Goal: Task Accomplishment & Management: Use online tool/utility

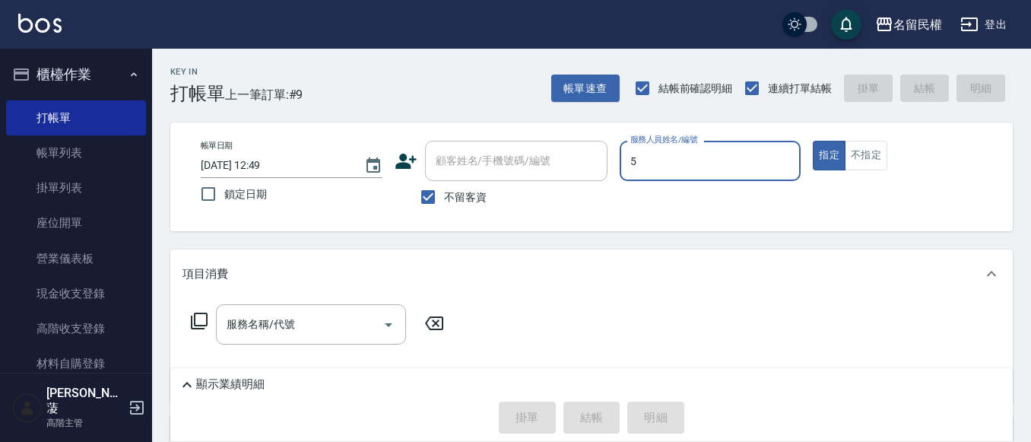
type input "瀞蓤-5"
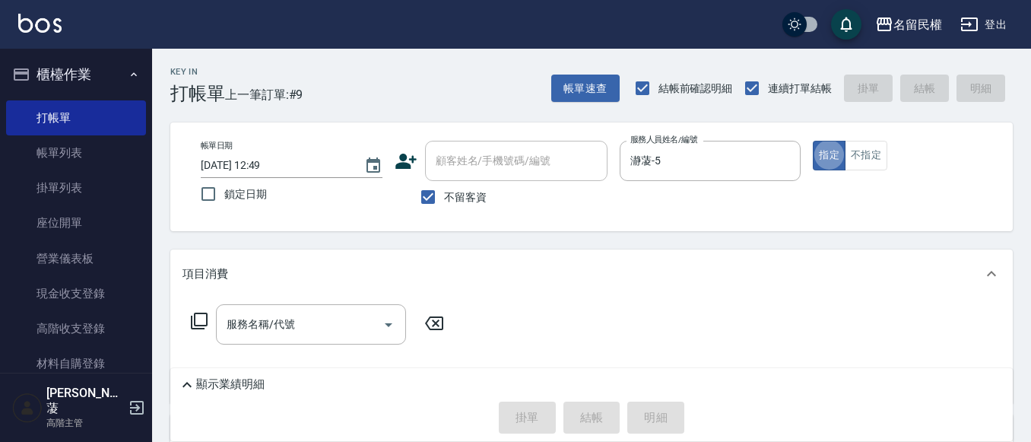
type button "true"
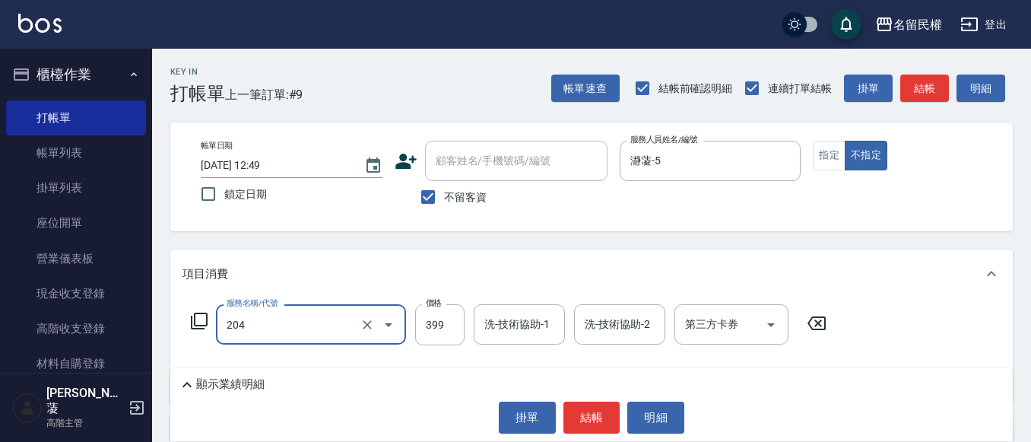
type input "不指定洗剪(204)"
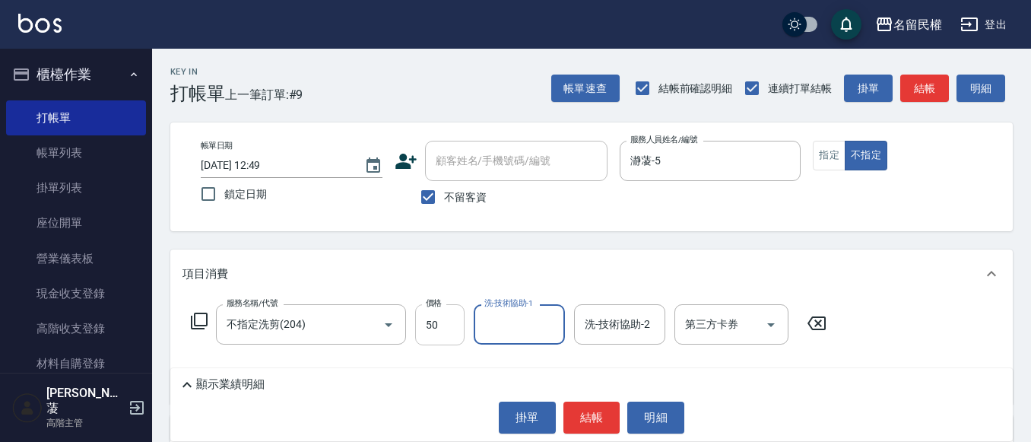
click at [414, 307] on div "服務名稱/代號 不指定洗剪(204) 服務名稱/代號 價格 50 價格 洗-技術協助-1 洗-技術協助-1 洗-技術協助-2 洗-技術協助-2 第三方卡券 第…" at bounding box center [591, 351] width 843 height 106
click at [452, 331] on input "50" at bounding box center [439, 324] width 49 height 41
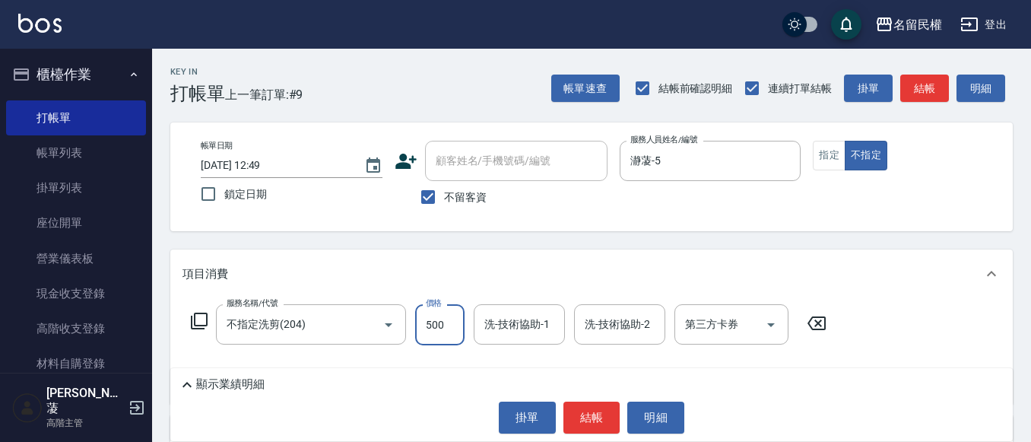
type input "500"
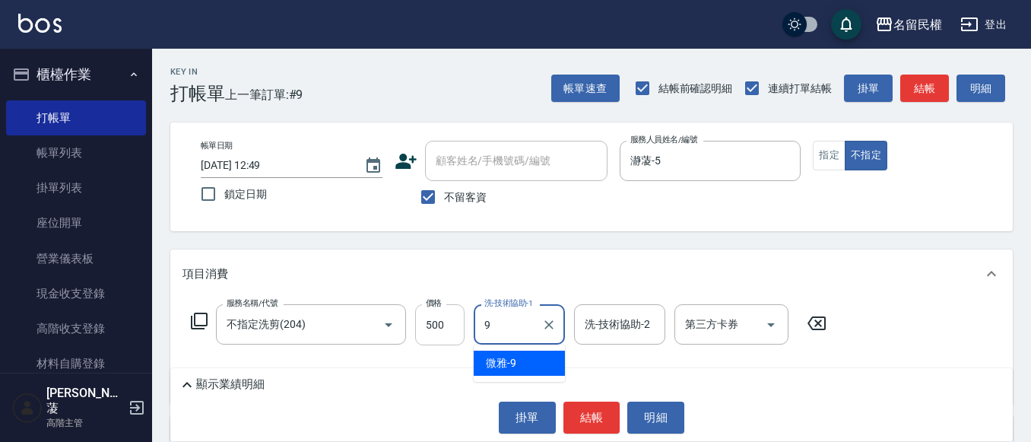
type input "微雅-9"
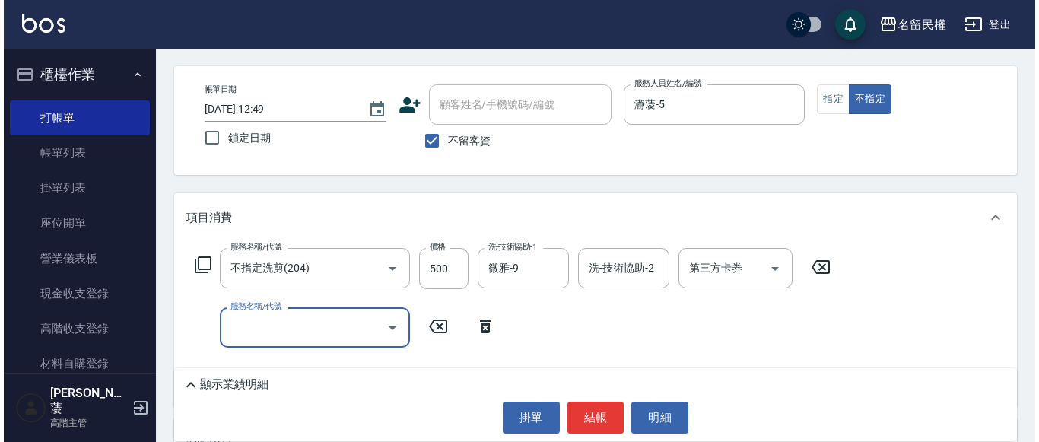
scroll to position [152, 0]
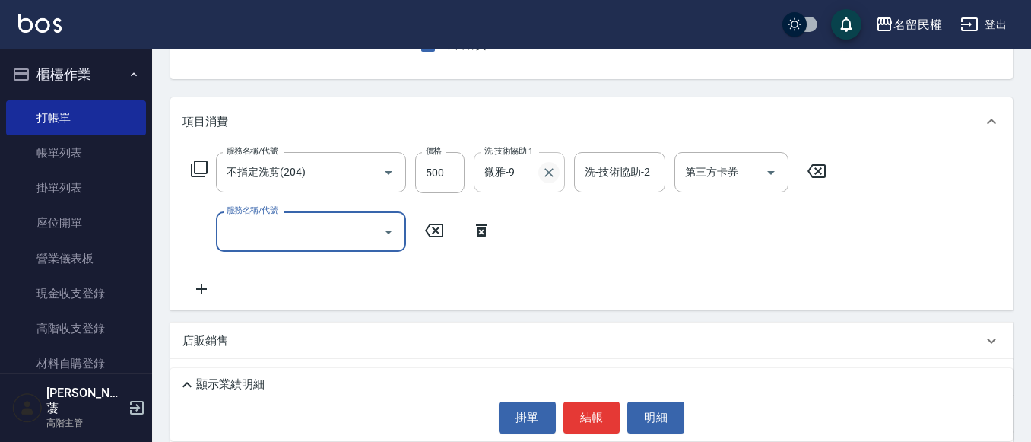
click at [548, 170] on icon "Clear" at bounding box center [548, 172] width 15 height 15
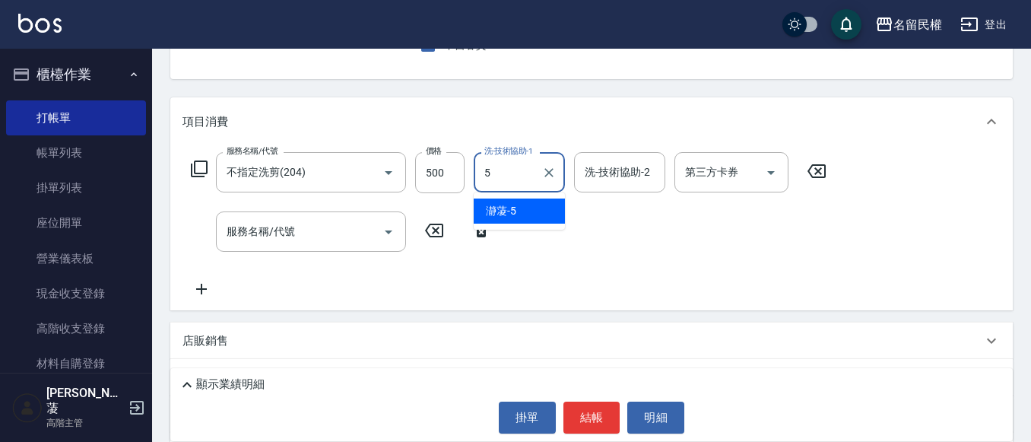
type input "瀞蓤-5"
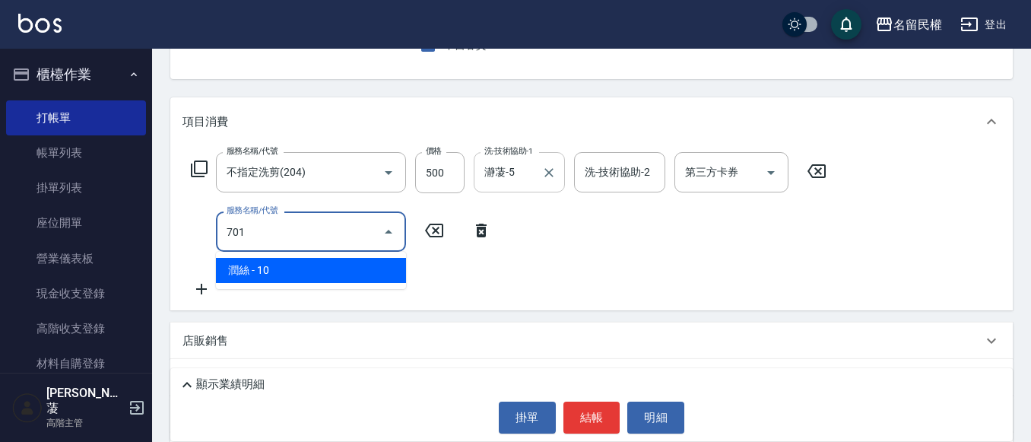
type input "[PERSON_NAME](701)"
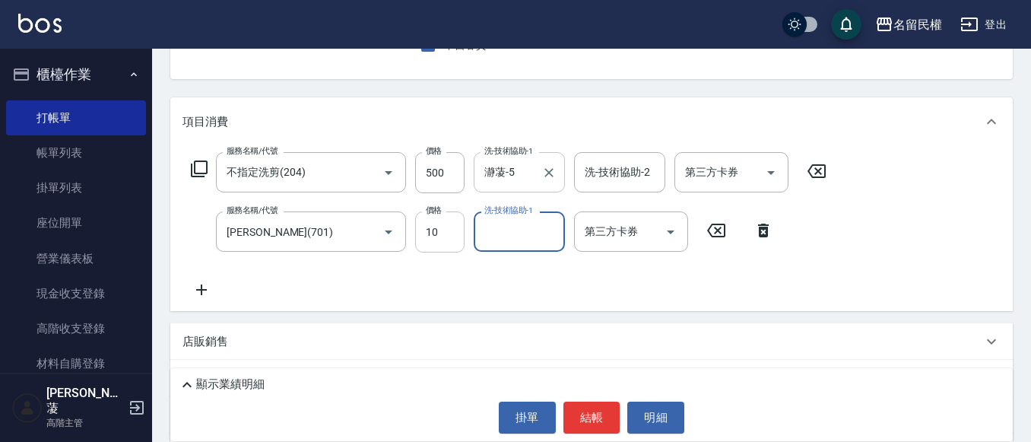
click at [440, 233] on input "10" at bounding box center [439, 231] width 49 height 41
type input "30"
type input "瀞蓤-5"
drag, startPoint x: 585, startPoint y: 426, endPoint x: 558, endPoint y: 419, distance: 27.5
click at [585, 425] on button "結帳" at bounding box center [591, 418] width 57 height 32
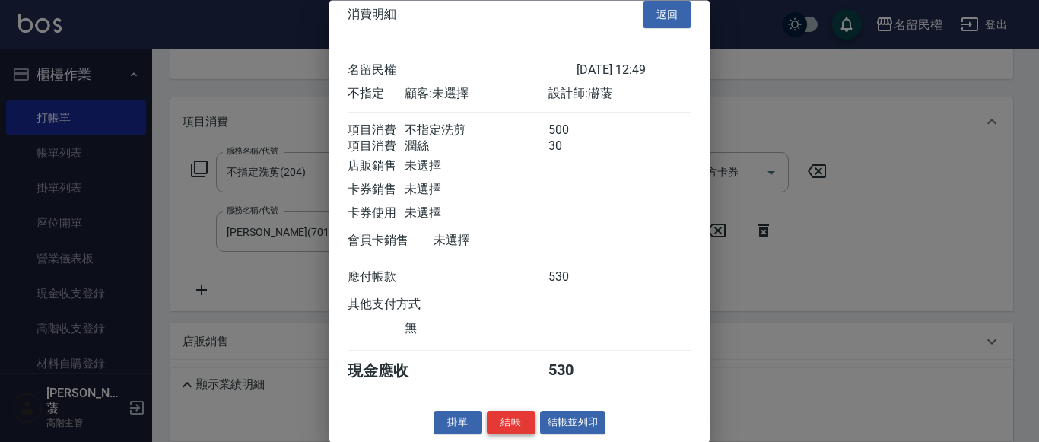
scroll to position [38, 0]
click at [485, 410] on div "消費明細 返回 名留民權 [DATE] 12:49 不指定 顧客: 未選擇 設計師: 瀞蓤 項目消費 不指定洗剪 500 項目消費 潤絲 30 店販銷售 未選…" at bounding box center [519, 221] width 380 height 442
click at [490, 414] on button "結帳" at bounding box center [511, 423] width 49 height 24
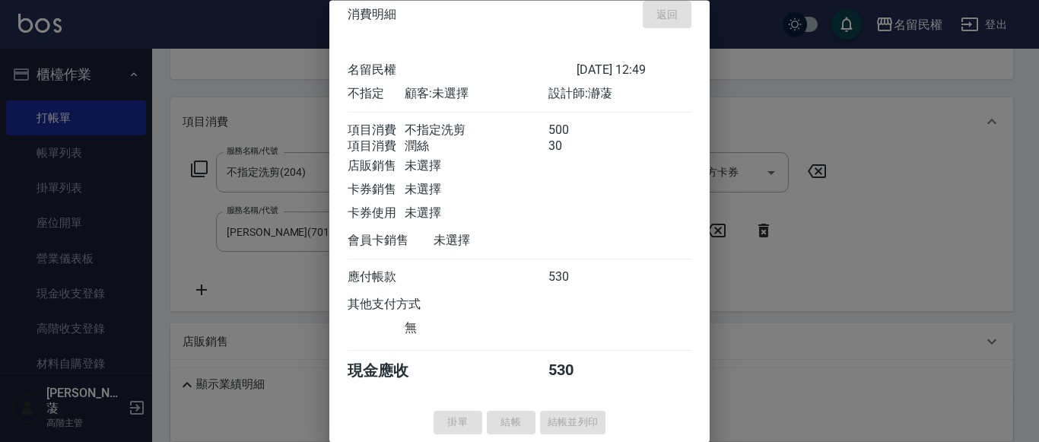
type input "[DATE] 14:31"
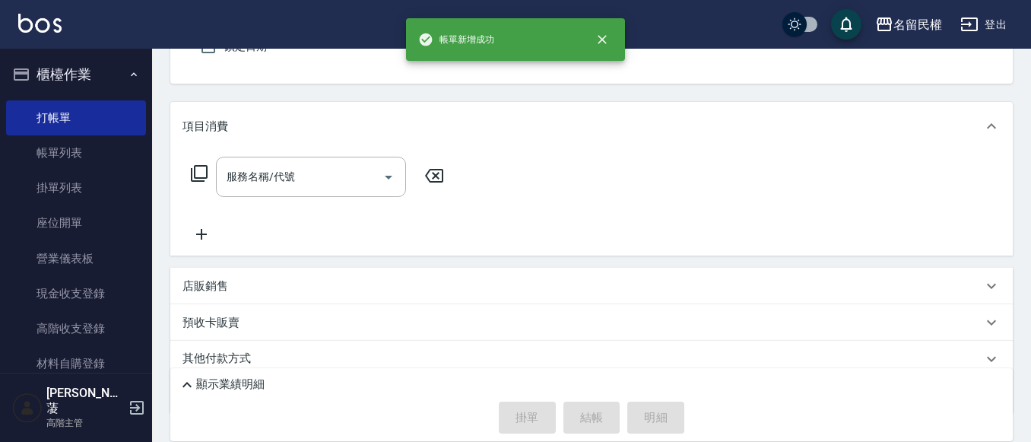
scroll to position [0, 0]
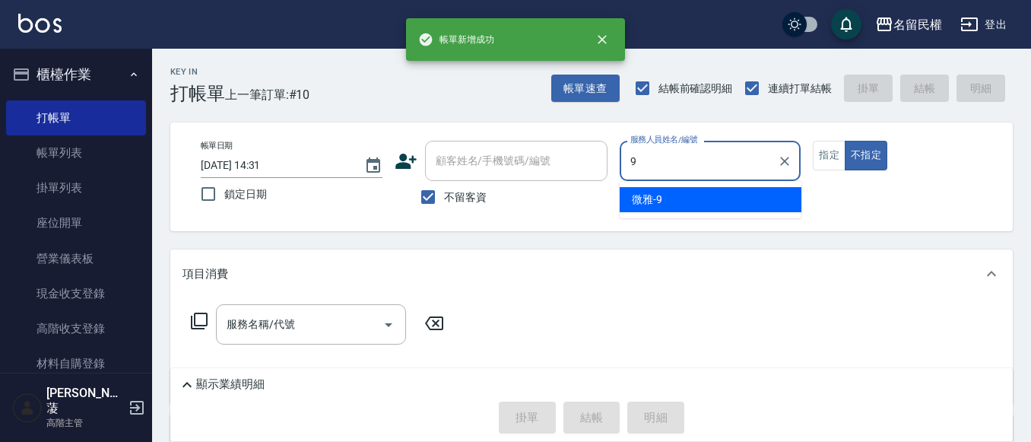
type input "微雅-9"
type button "false"
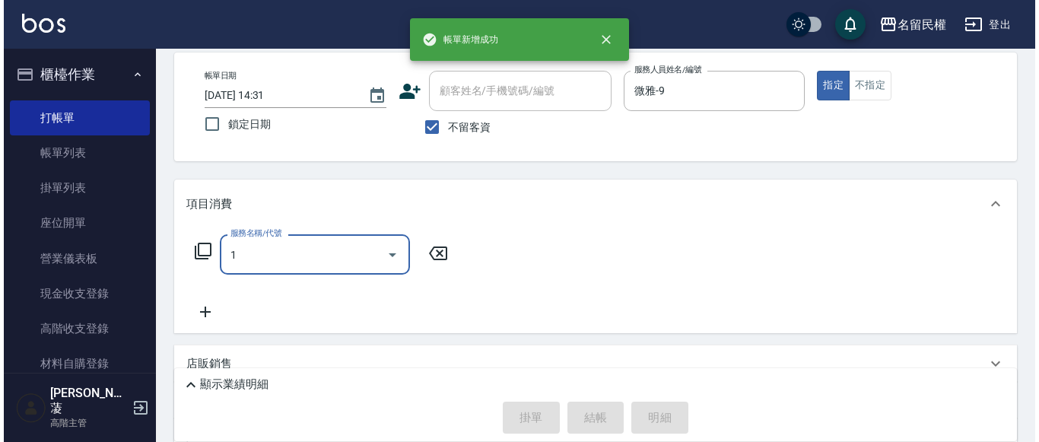
scroll to position [152, 0]
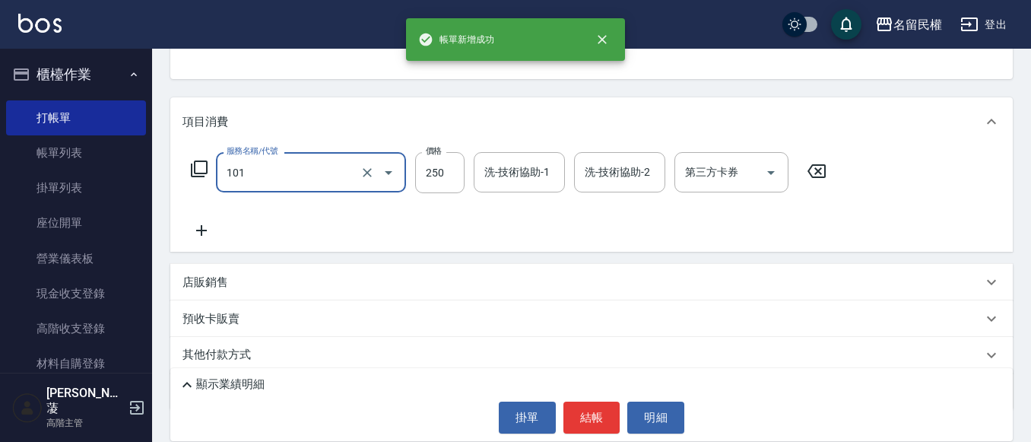
type input "不指定洗髮(101)"
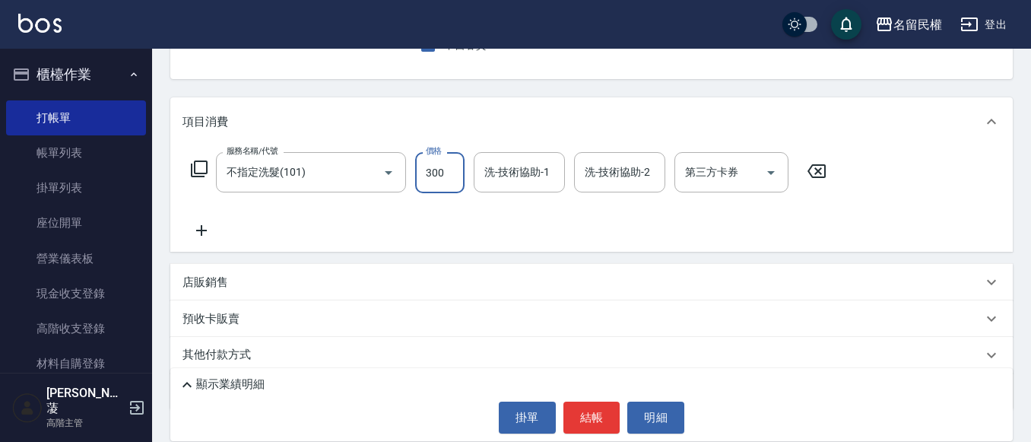
type input "300"
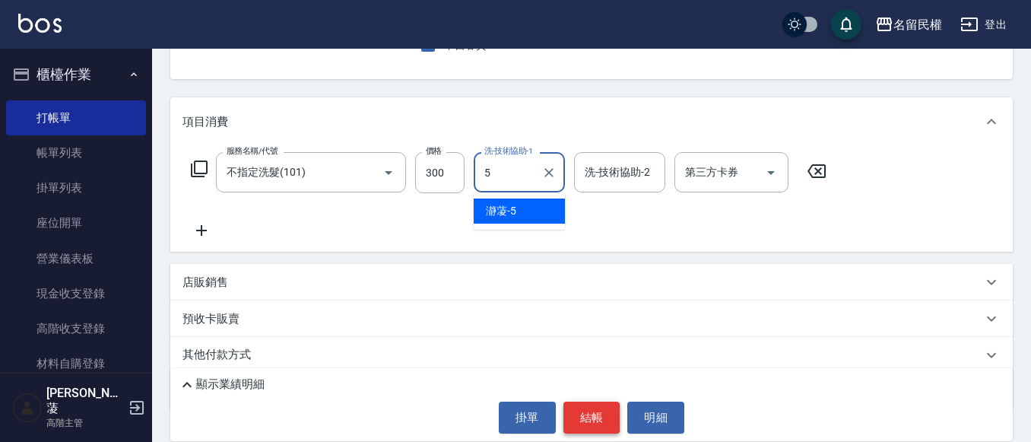
type input "瀞蓤-5"
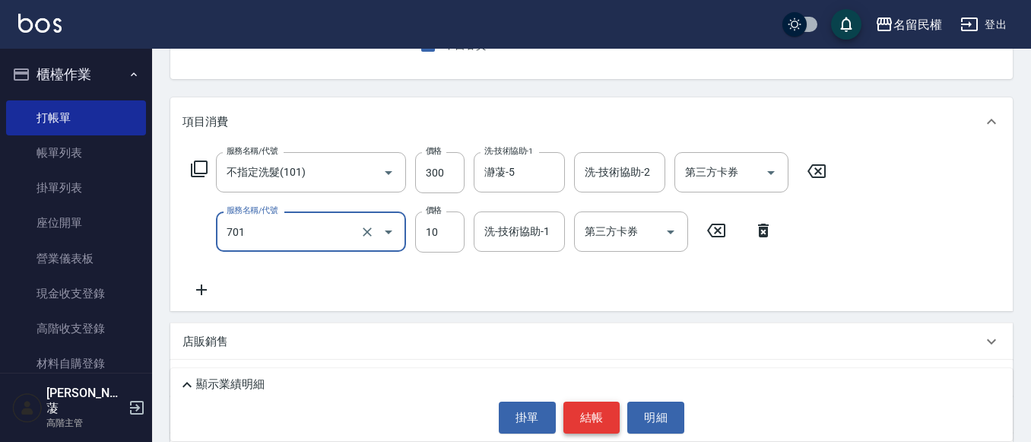
type input "."
type input "[PERSON_NAME](701)"
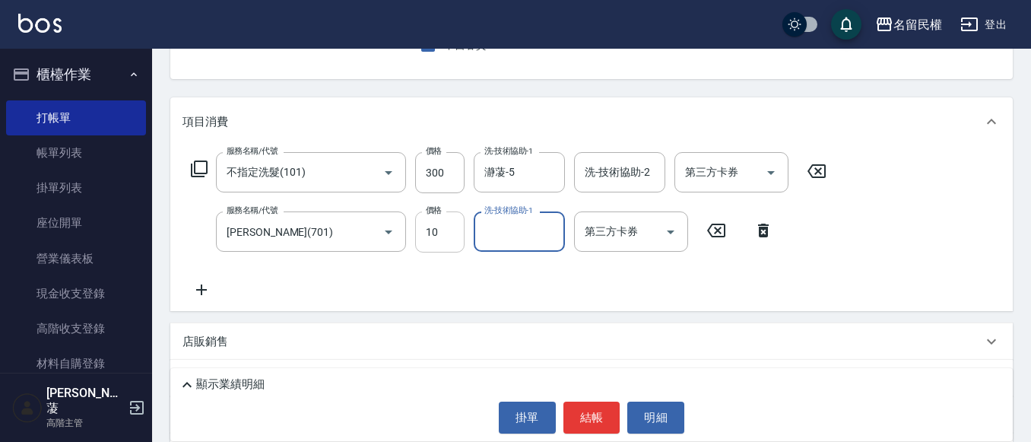
click at [417, 236] on input "10" at bounding box center [439, 231] width 49 height 41
type input "30"
type input "瀞蓤-5"
click at [589, 411] on button "結帳" at bounding box center [591, 418] width 57 height 32
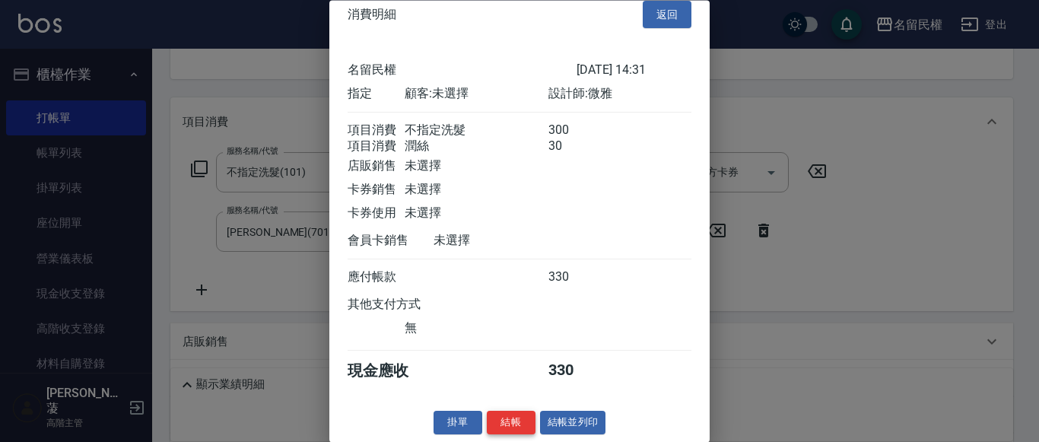
scroll to position [38, 0]
click at [534, 420] on div "掛單 結帳 結帳並列印" at bounding box center [519, 423] width 380 height 24
click at [517, 416] on button "結帳" at bounding box center [511, 423] width 49 height 24
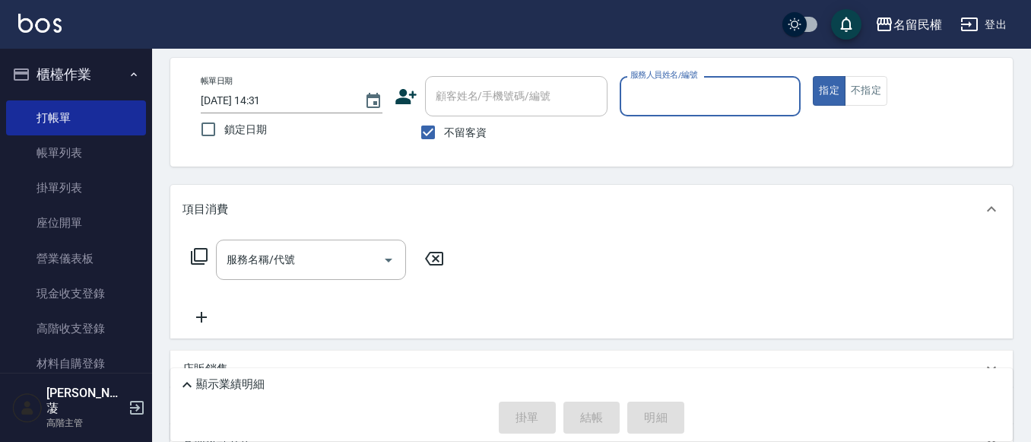
scroll to position [0, 0]
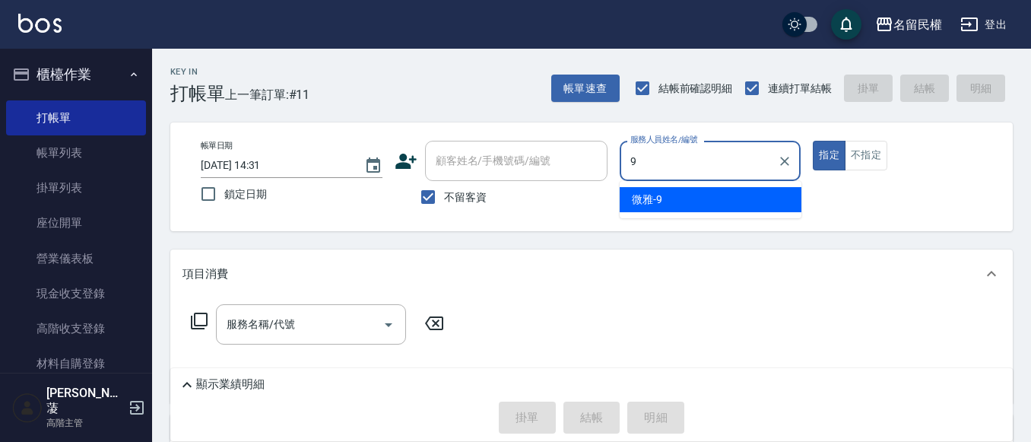
type input "微雅-9"
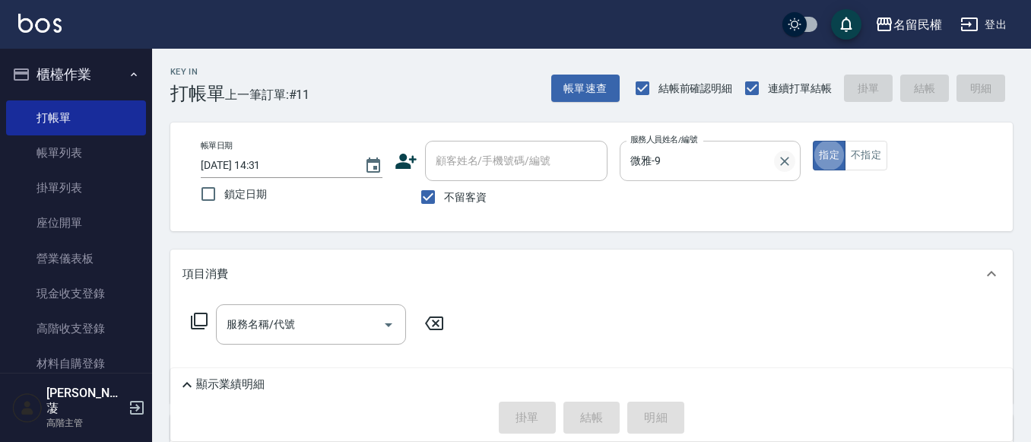
click at [779, 167] on icon "Clear" at bounding box center [784, 161] width 15 height 15
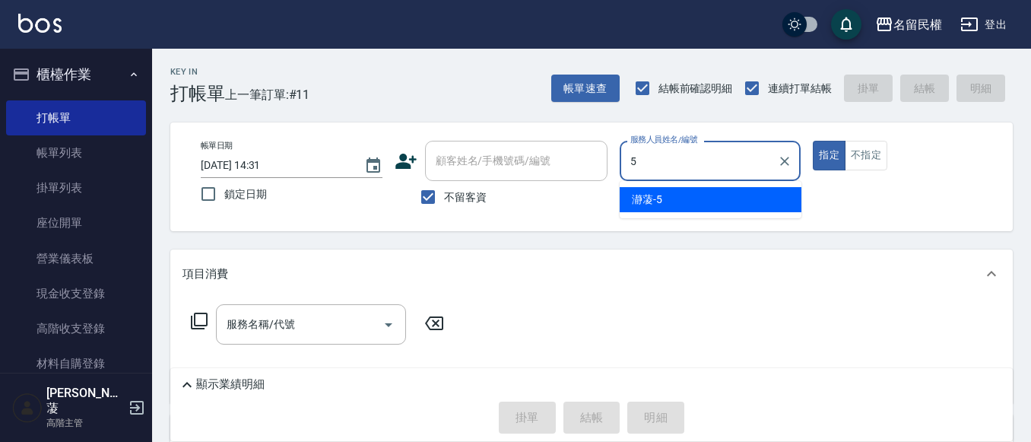
type input "瀞蓤-5"
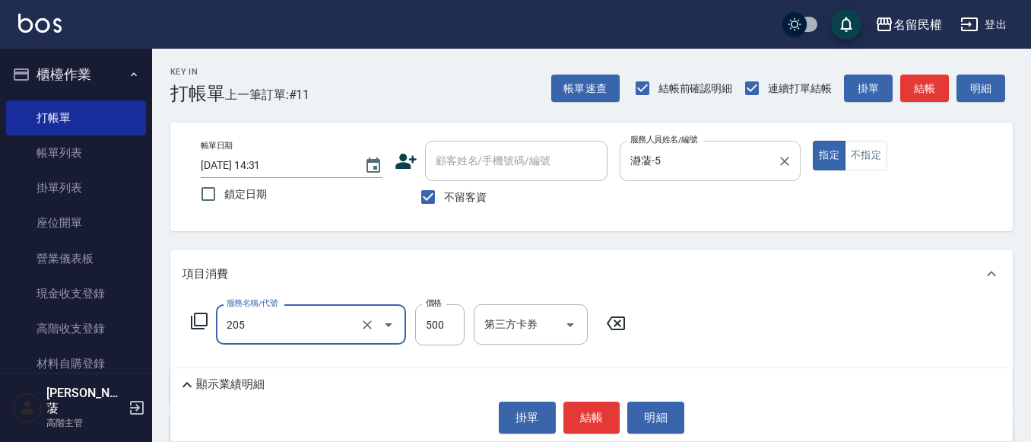
type input "指定洗剪(205)"
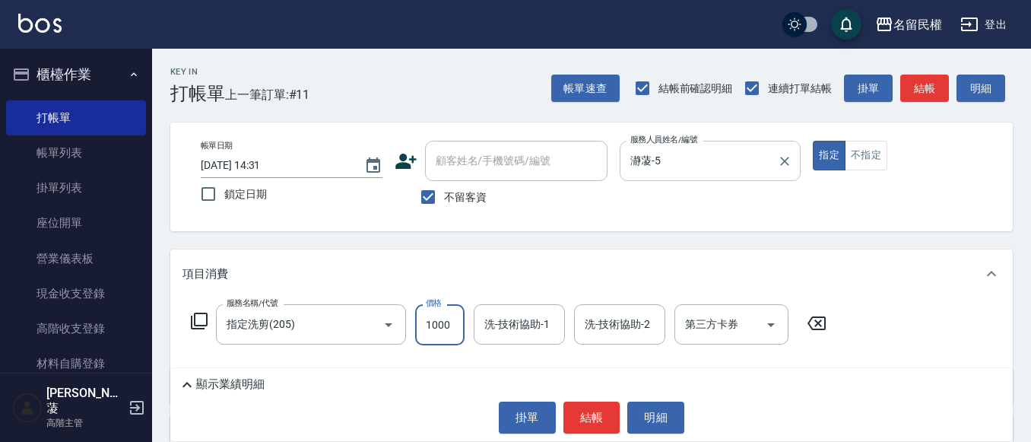
type input "1000"
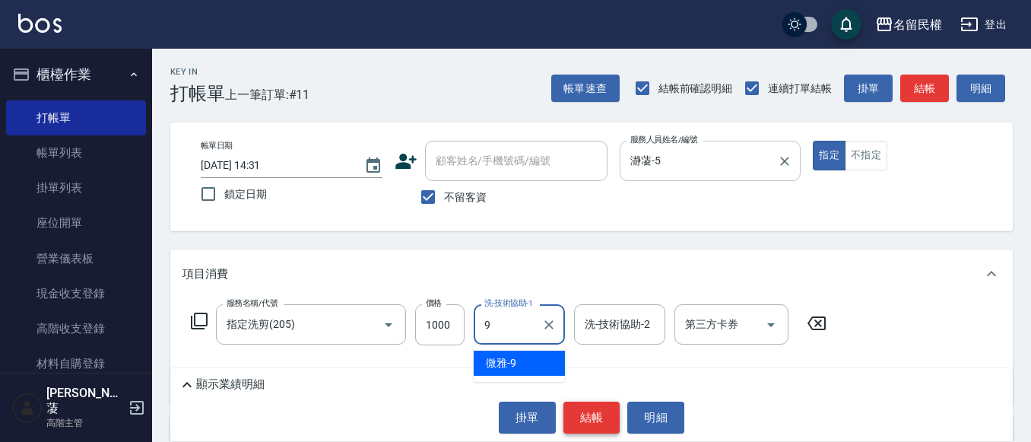
type input "微雅-9"
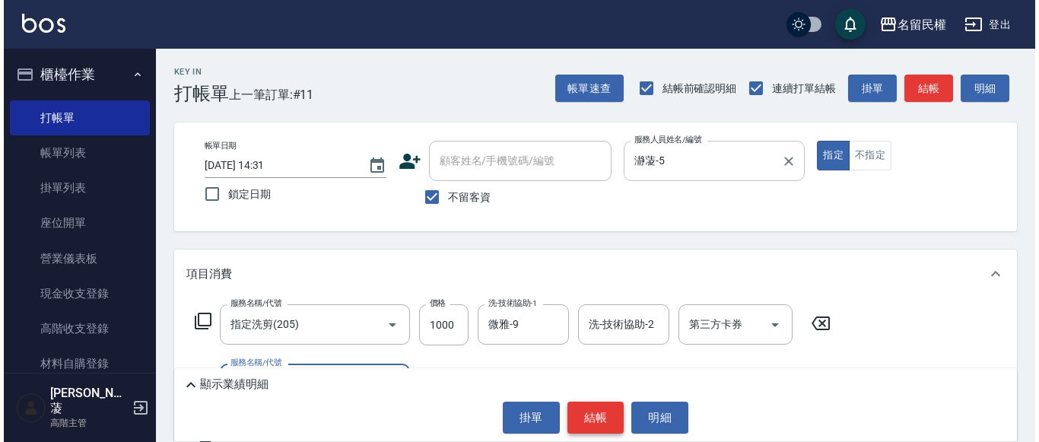
scroll to position [76, 0]
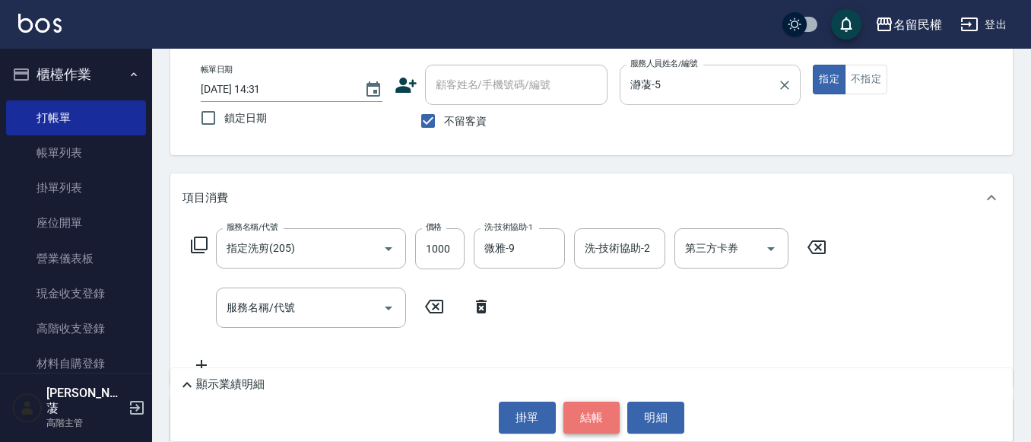
click at [593, 409] on button "結帳" at bounding box center [591, 418] width 57 height 32
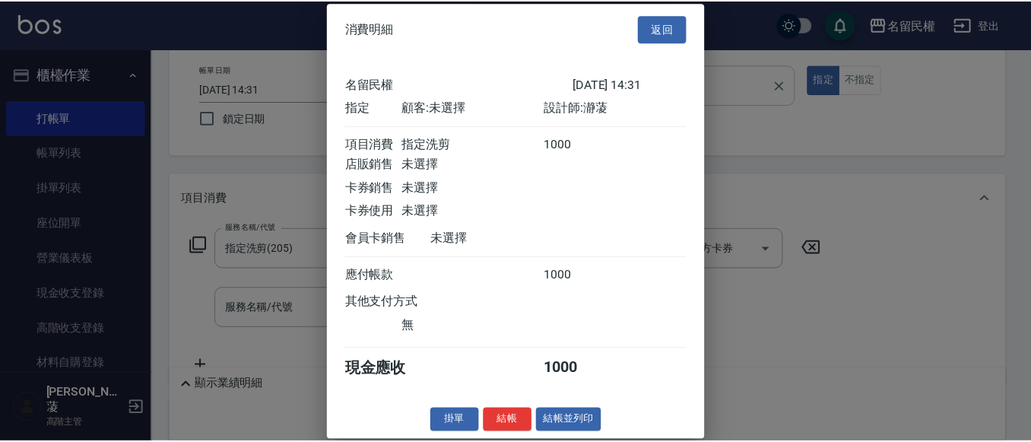
scroll to position [20, 0]
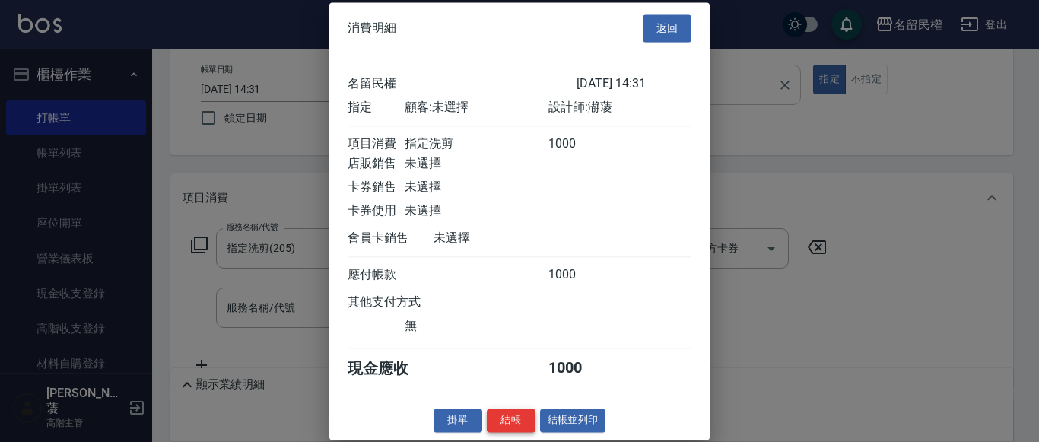
click at [510, 421] on button "結帳" at bounding box center [511, 420] width 49 height 24
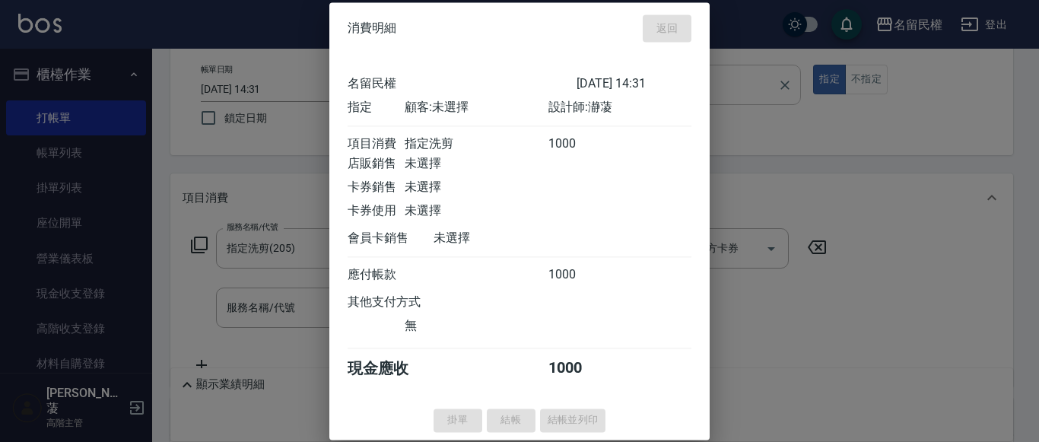
type input "[DATE] 15:13"
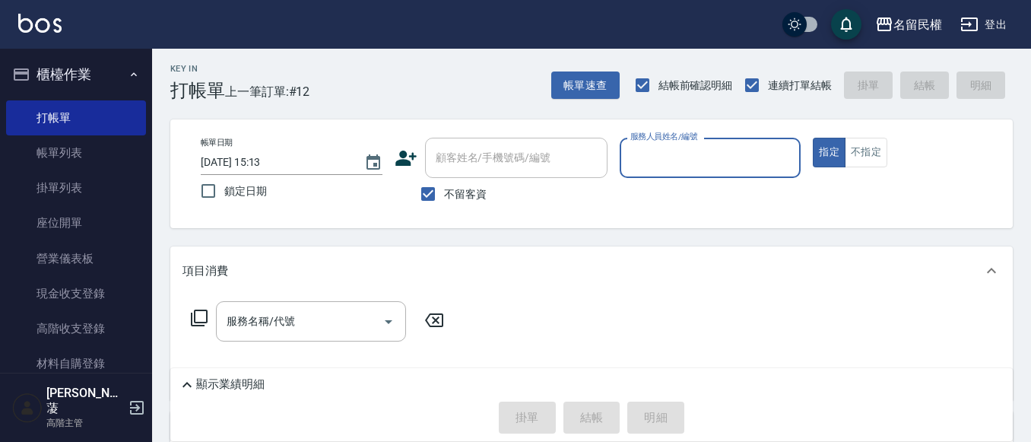
scroll to position [0, 0]
